Goal: Navigation & Orientation: Understand site structure

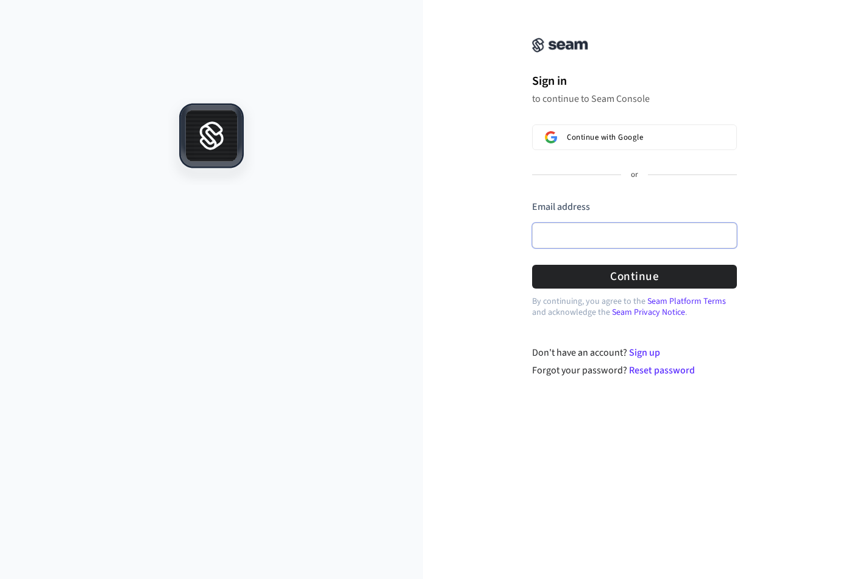
click at [557, 226] on input "Email address" at bounding box center [634, 236] width 205 height 26
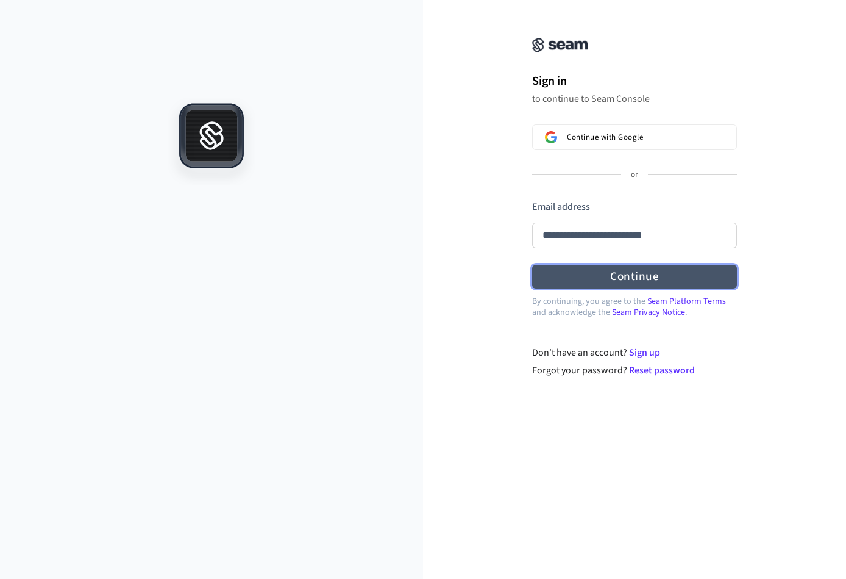
click at [604, 273] on button "Continue" at bounding box center [634, 277] width 205 height 24
type input "**********"
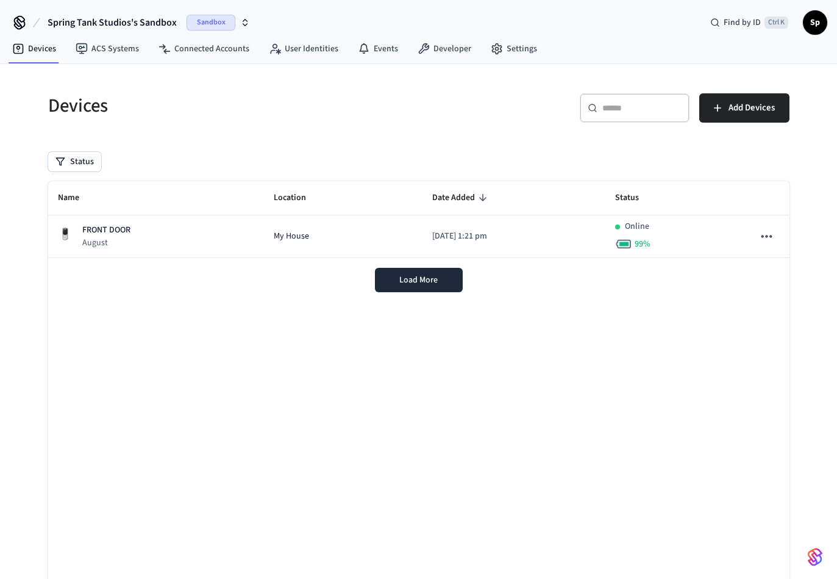
click at [221, 23] on span "Sandbox" at bounding box center [211, 23] width 49 height 16
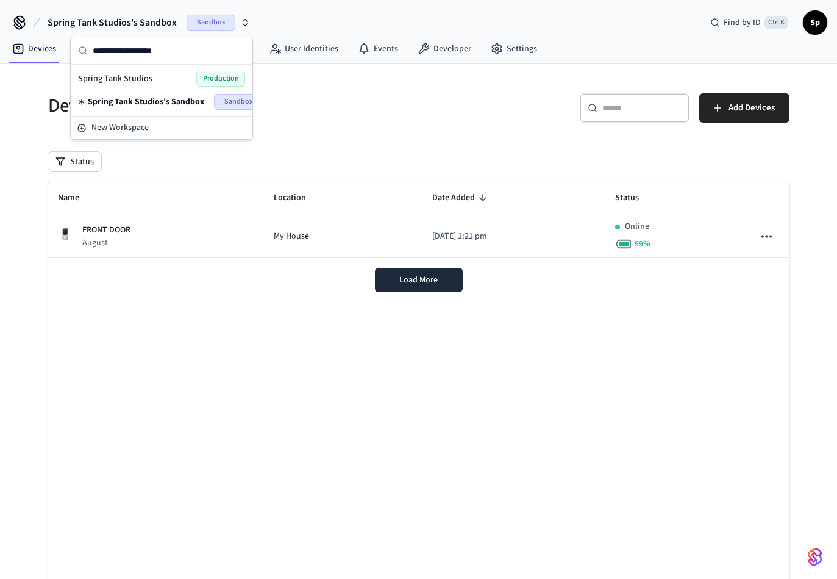
click at [168, 74] on div "Spring Tank Studios Production" at bounding box center [161, 79] width 167 height 16
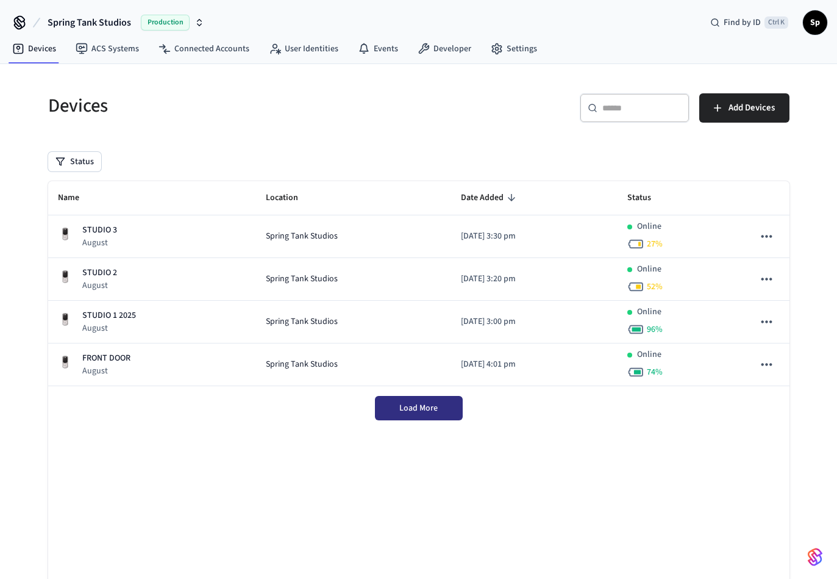
click at [401, 406] on span "Load More" at bounding box center [418, 408] width 38 height 12
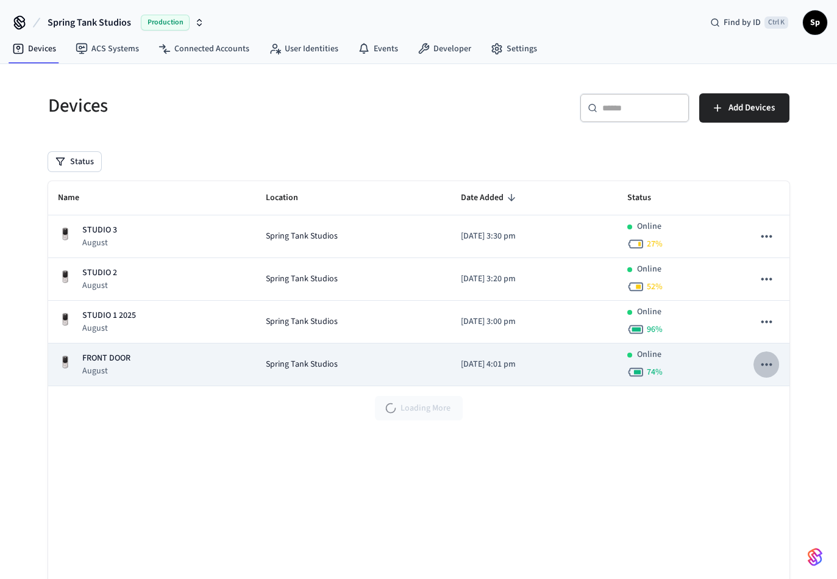
click at [763, 361] on icon "sticky table" at bounding box center [766, 364] width 16 height 16
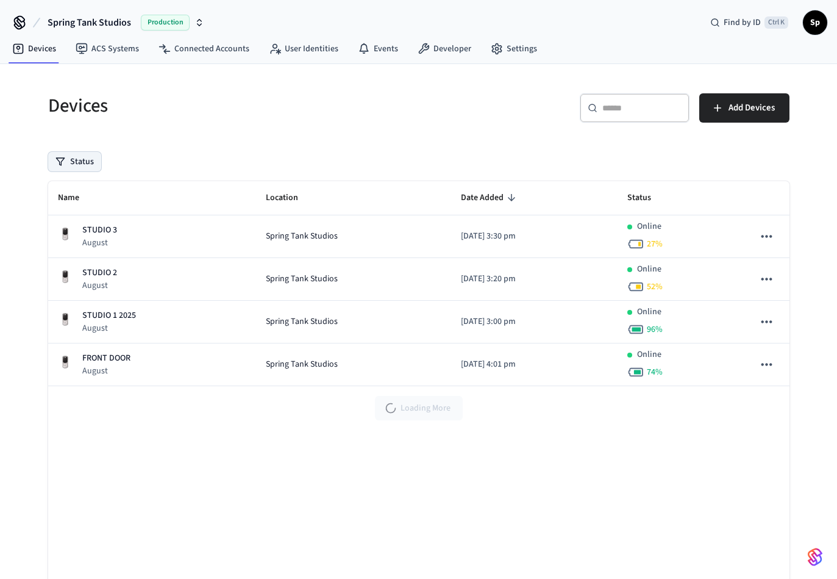
click at [71, 161] on button "Status" at bounding box center [74, 162] width 53 height 20
click at [64, 221] on button "Offline" at bounding box center [61, 225] width 10 height 10
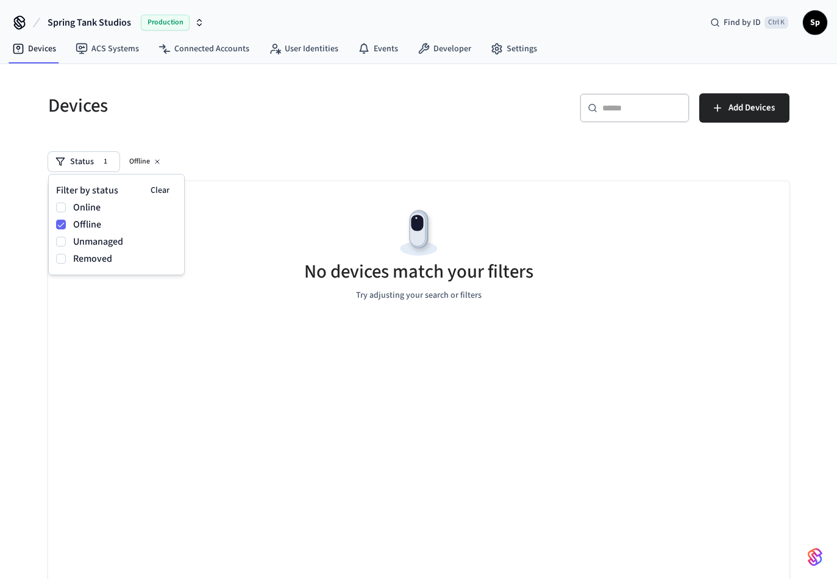
click at [62, 217] on div "Offline" at bounding box center [116, 224] width 121 height 17
click at [157, 161] on icon at bounding box center [157, 162] width 4 height 4
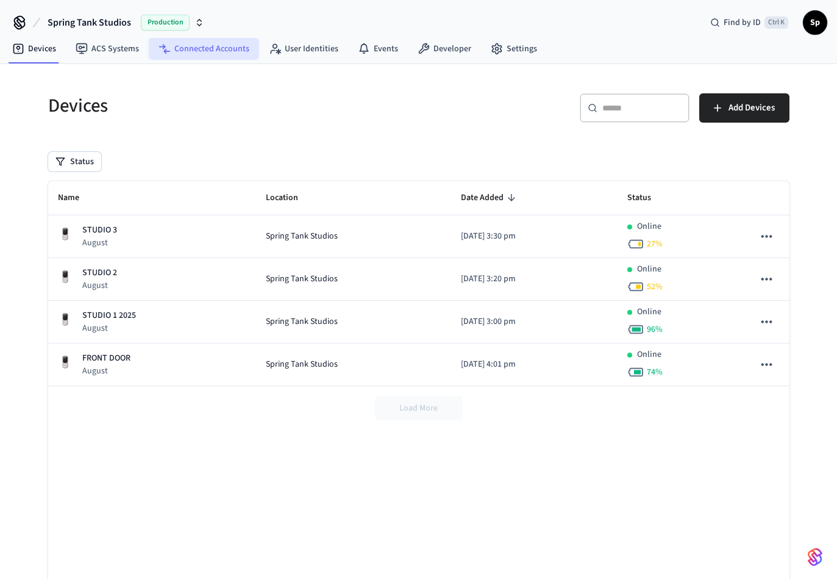
click at [234, 43] on link "Connected Accounts" at bounding box center [204, 49] width 110 height 22
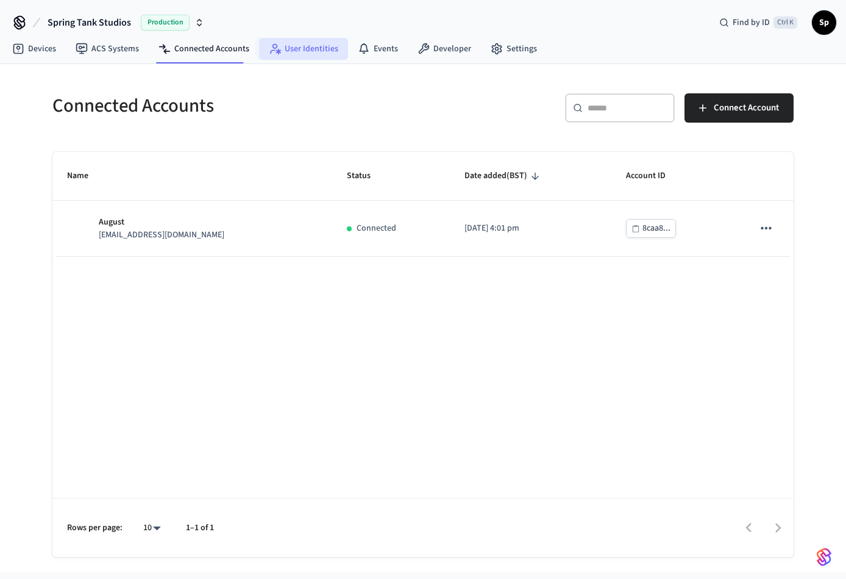
click at [298, 41] on link "User Identities" at bounding box center [303, 49] width 89 height 22
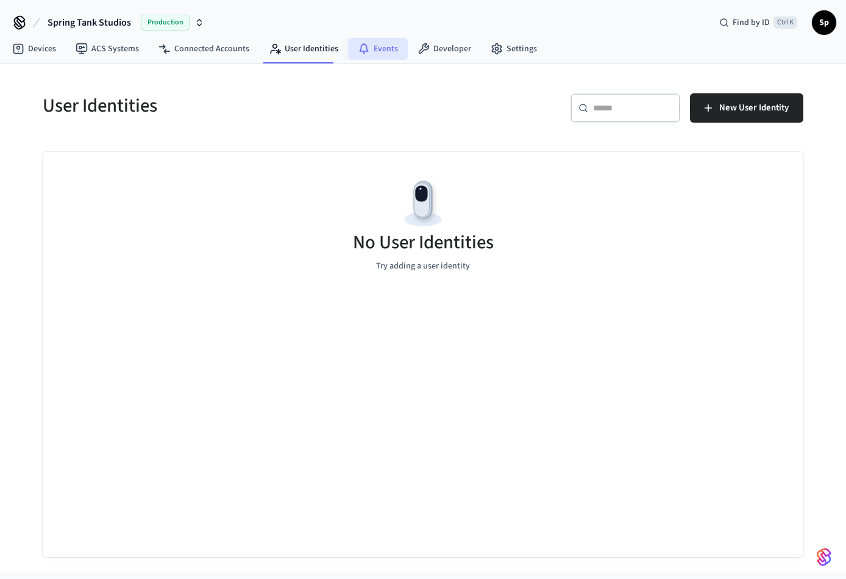
click at [389, 40] on link "Events" at bounding box center [378, 49] width 60 height 22
